Goal: Complete application form

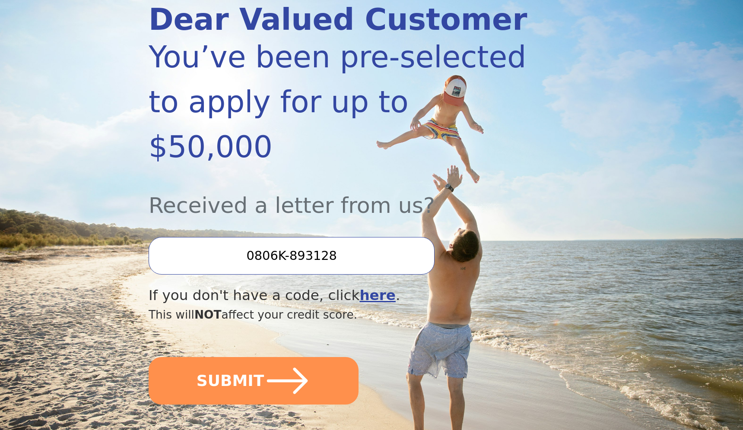
scroll to position [136, 0]
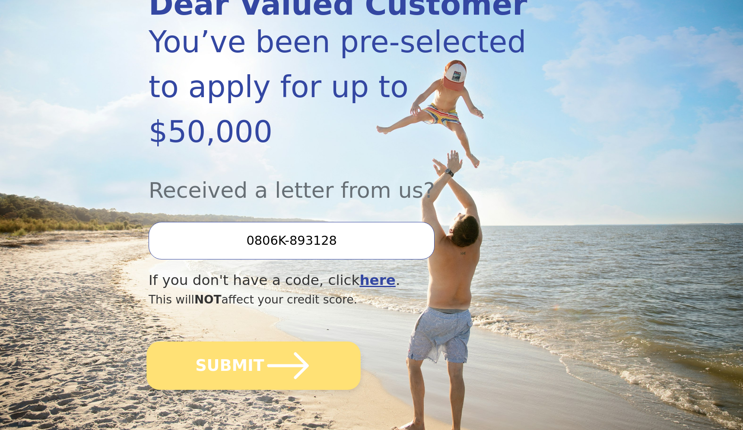
click at [228, 342] on button "SUBMIT" at bounding box center [253, 366] width 214 height 48
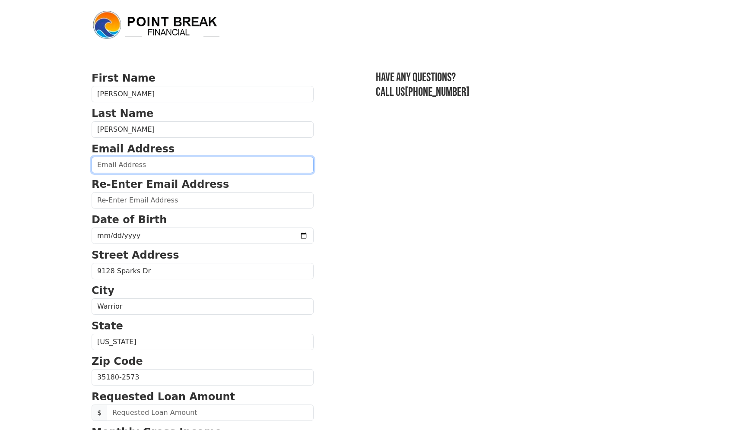
click at [130, 165] on input "email" at bounding box center [203, 165] width 222 height 16
type input "[EMAIL_ADDRESS][DOMAIN_NAME]"
type input "(205) 224-6411"
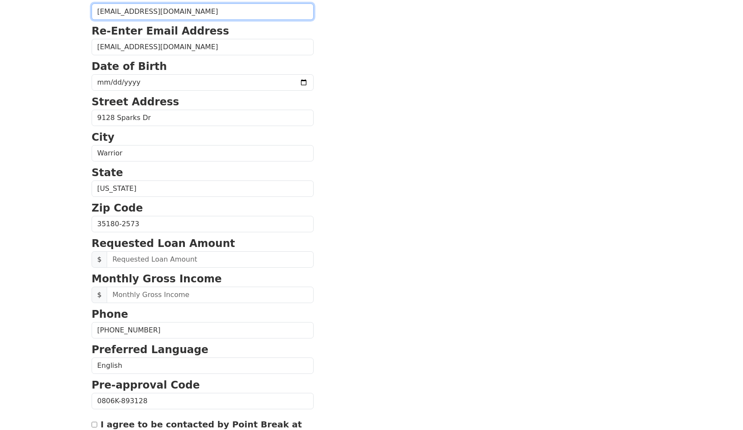
scroll to position [147, 0]
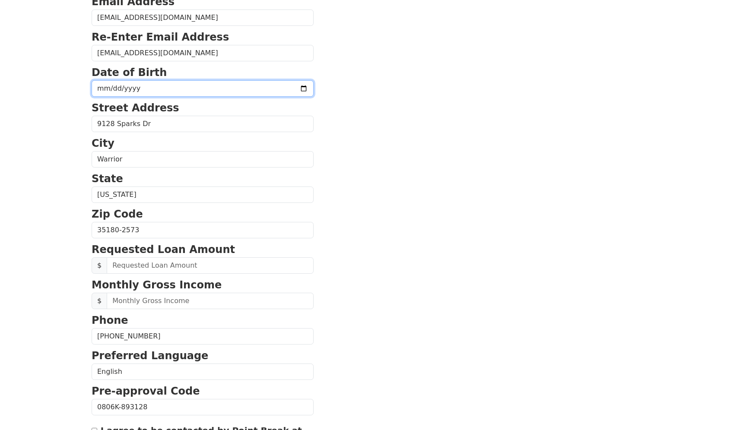
click at [136, 89] on input "date" at bounding box center [203, 88] width 222 height 16
type input "1984-11-28"
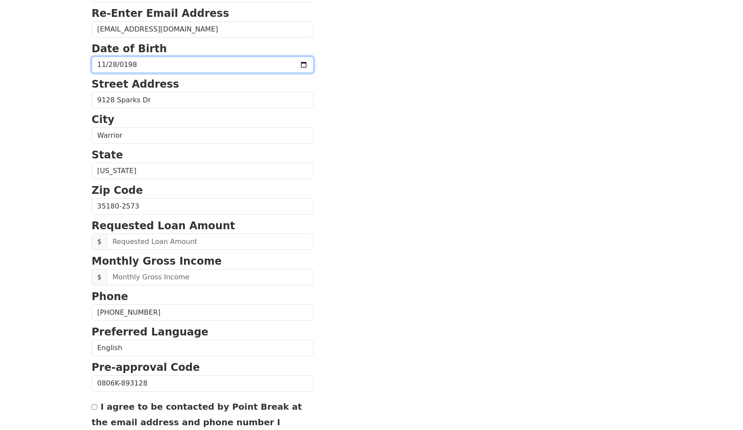
scroll to position [181, 0]
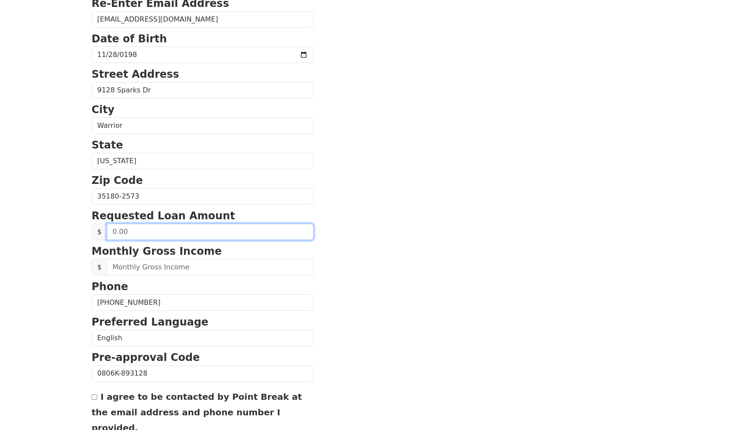
click at [131, 234] on input "text" at bounding box center [210, 232] width 207 height 16
type input "36,000.00"
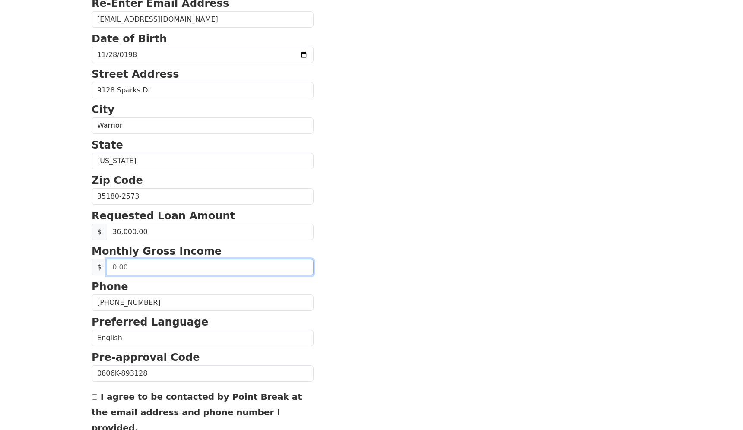
click at [135, 270] on input "text" at bounding box center [210, 267] width 207 height 16
type input "6,700.00"
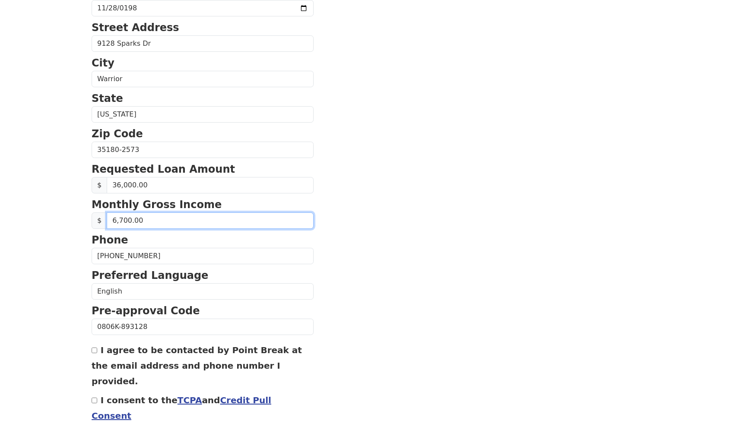
scroll to position [236, 0]
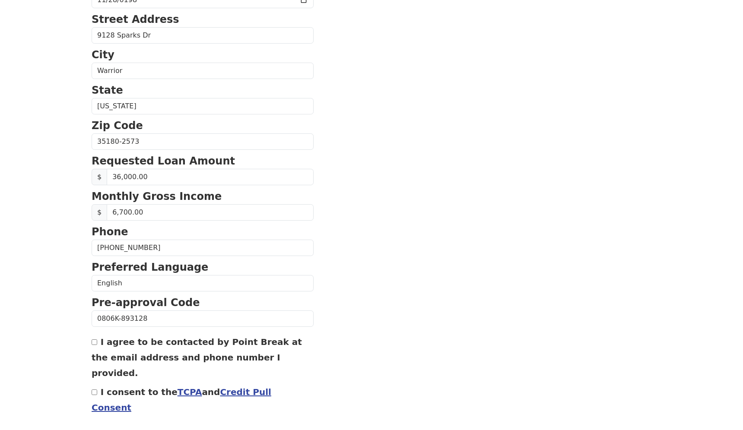
click at [95, 345] on input "I agree to be contacted by Point Break at the email address and phone number I …" at bounding box center [95, 342] width 6 height 6
checkbox input "true"
click at [95, 389] on input "I consent to the TCPA and Credit Pull Consent" at bounding box center [95, 392] width 6 height 6
checkbox input "true"
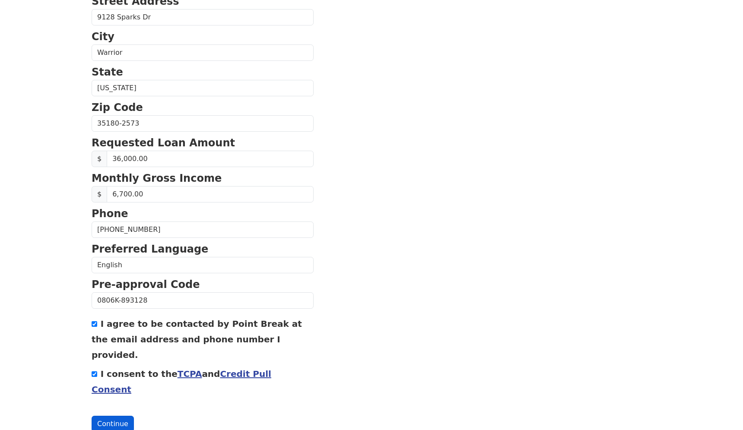
scroll to position [257, 0]
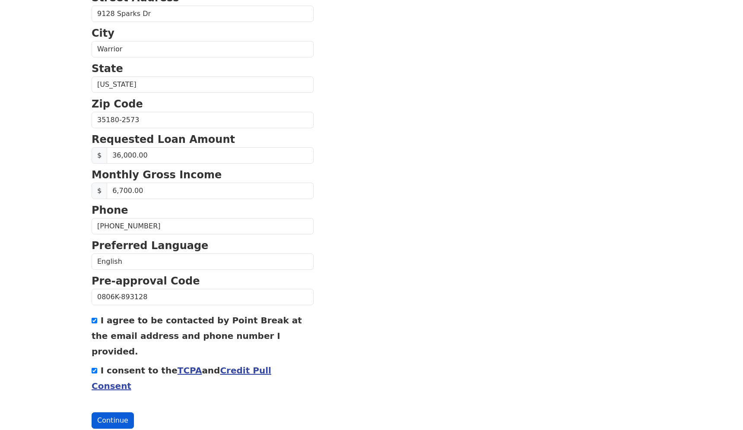
click at [113, 412] on button "Continue" at bounding box center [113, 420] width 42 height 16
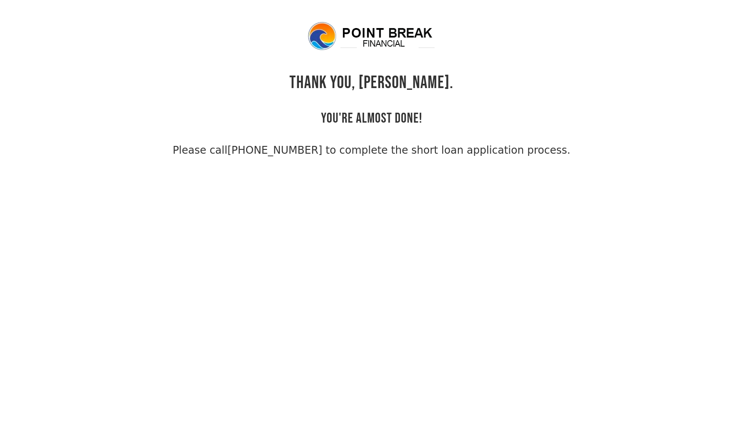
scroll to position [3, 0]
